Goal: Navigation & Orientation: Find specific page/section

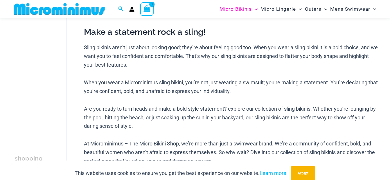
scroll to position [197, 0]
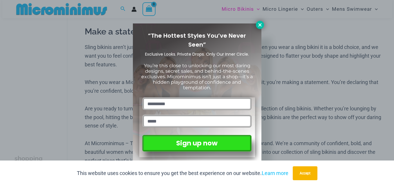
click at [261, 22] on icon at bounding box center [260, 24] width 5 height 5
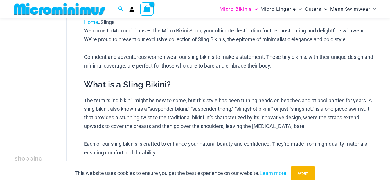
scroll to position [0, 0]
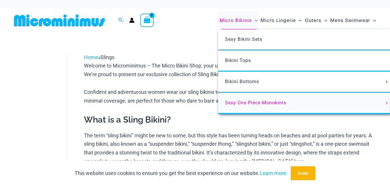
click at [240, 103] on span "Sexy One Piece Monokinis" at bounding box center [255, 103] width 61 height 6
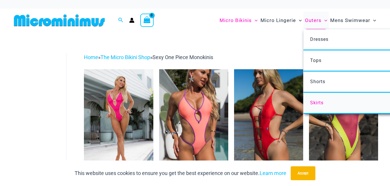
click at [315, 106] on link "Skirts" at bounding box center [389, 103] width 173 height 21
